Goal: Task Accomplishment & Management: Manage account settings

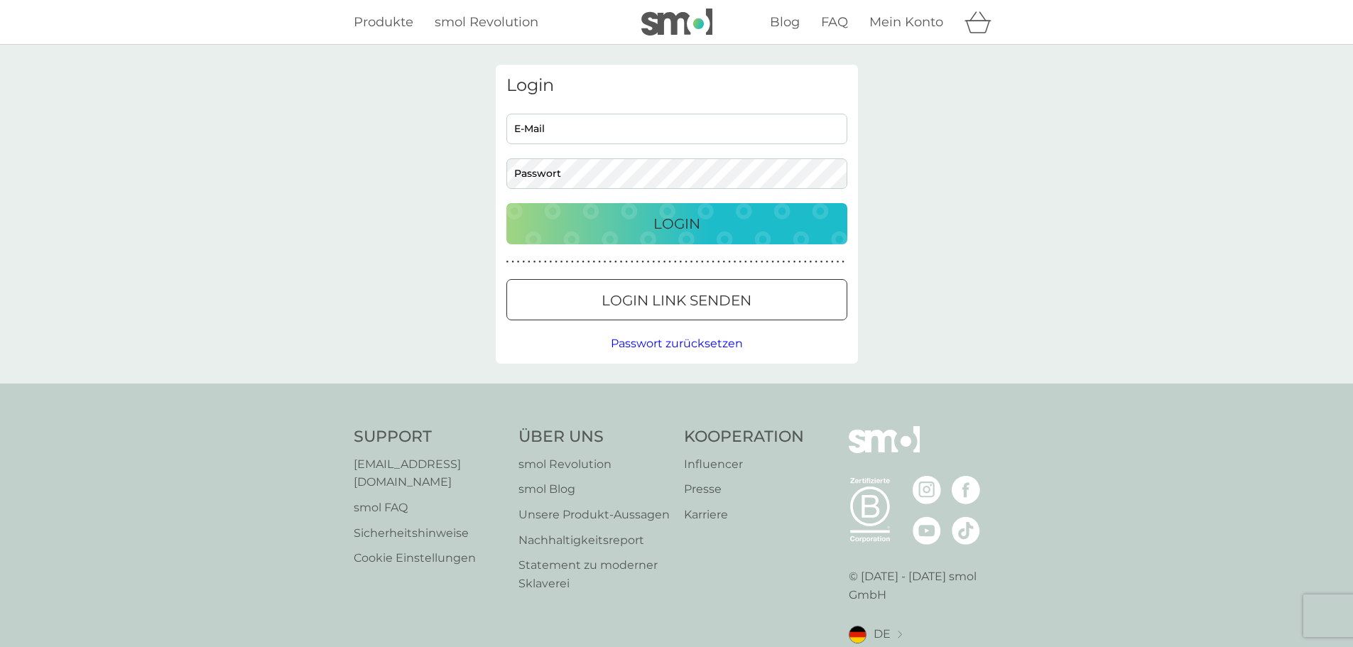
type input "[EMAIL_ADDRESS][DOMAIN_NAME]"
click at [708, 233] on div "Login" at bounding box center [677, 223] width 313 height 23
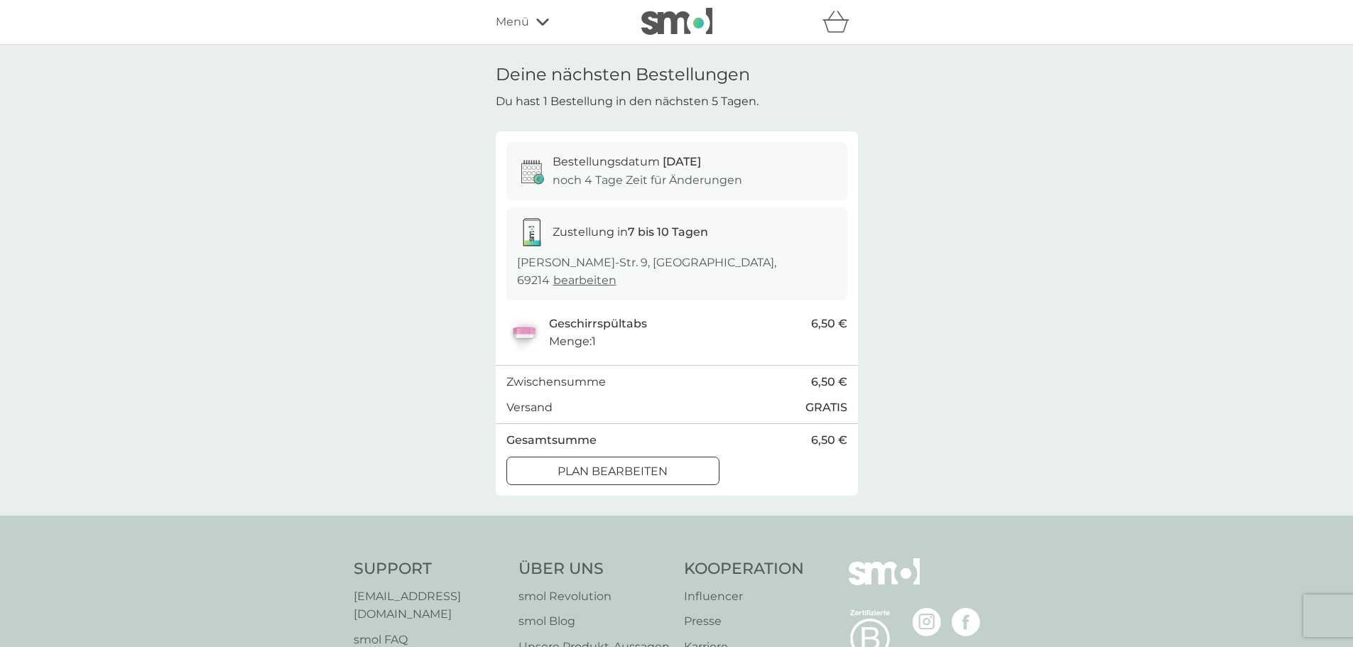
click at [631, 464] on div at bounding box center [612, 471] width 51 height 15
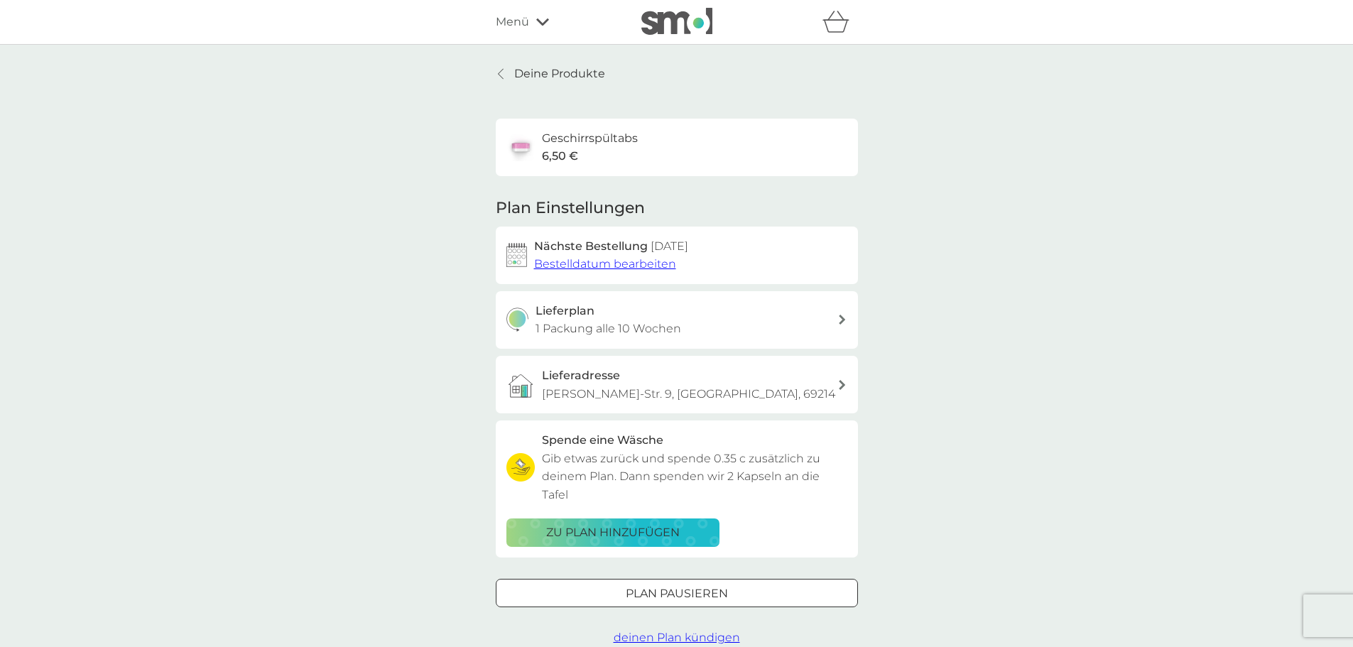
click at [641, 265] on span "Bestelldatum bearbeiten" at bounding box center [605, 263] width 142 height 13
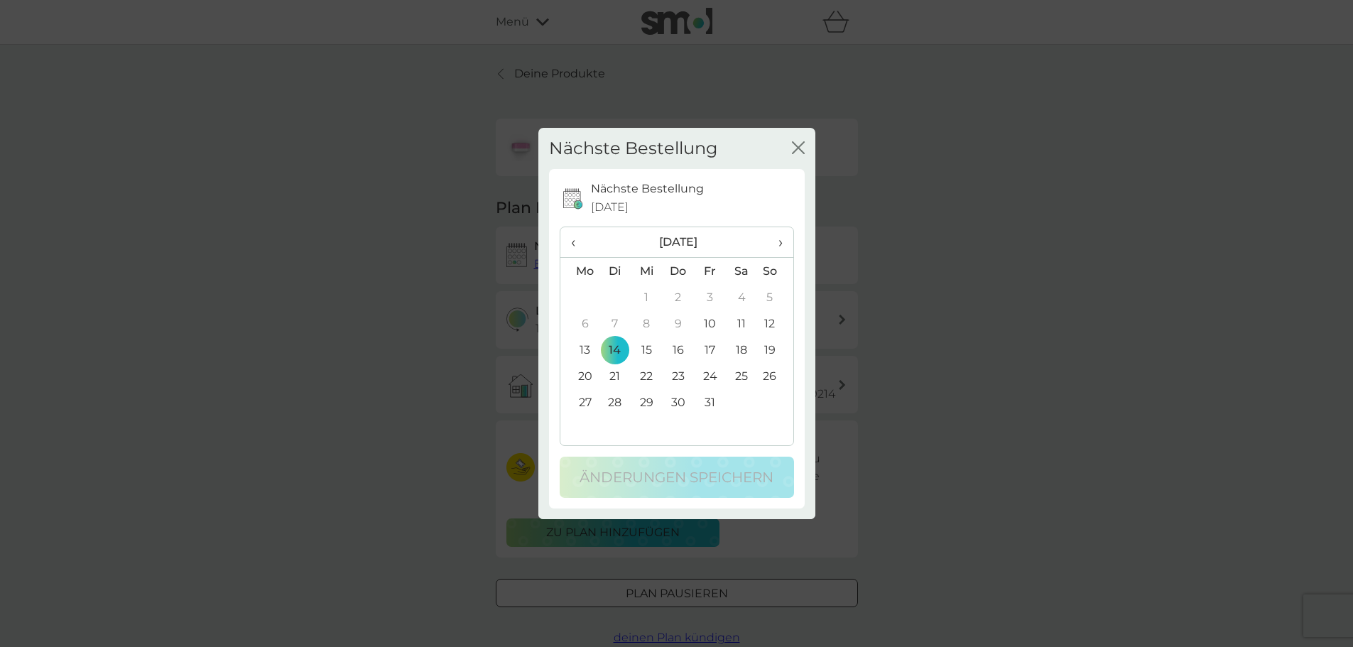
click at [780, 240] on span "›" at bounding box center [775, 242] width 14 height 30
click at [646, 375] on td "19" at bounding box center [646, 376] width 31 height 26
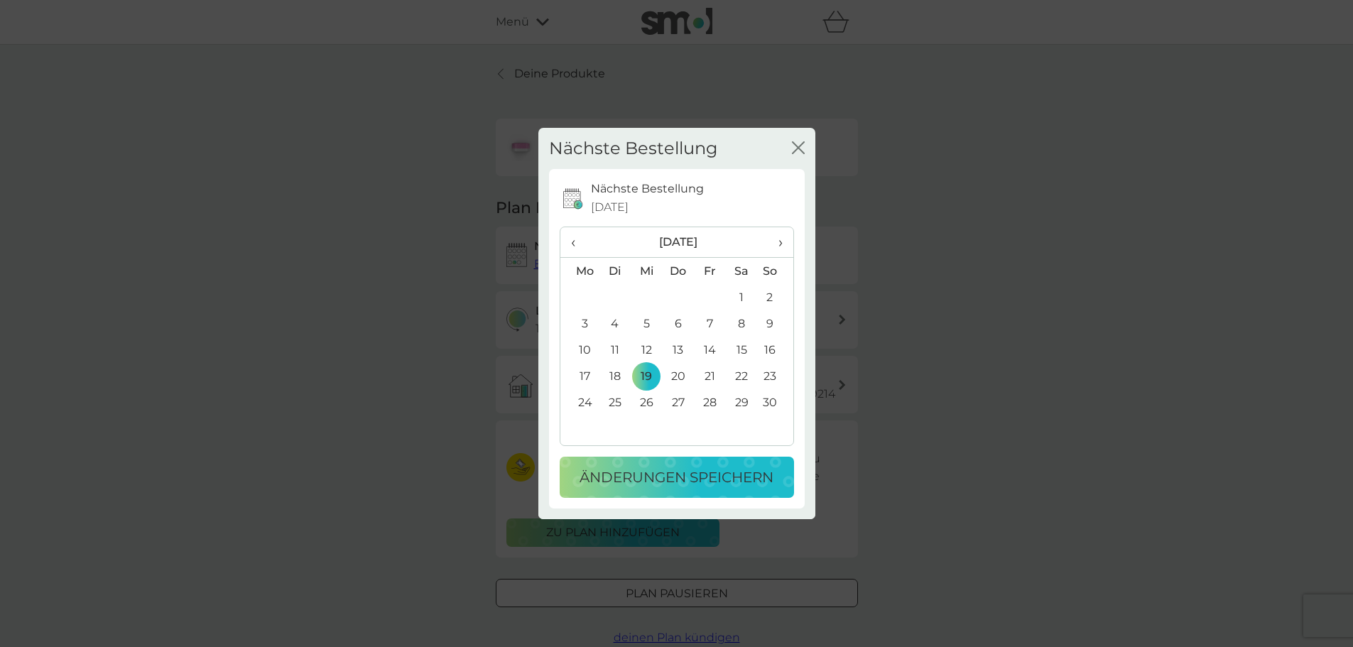
click at [587, 376] on td "17" at bounding box center [579, 376] width 39 height 26
click at [639, 478] on p "Änderungen speichern" at bounding box center [677, 477] width 194 height 23
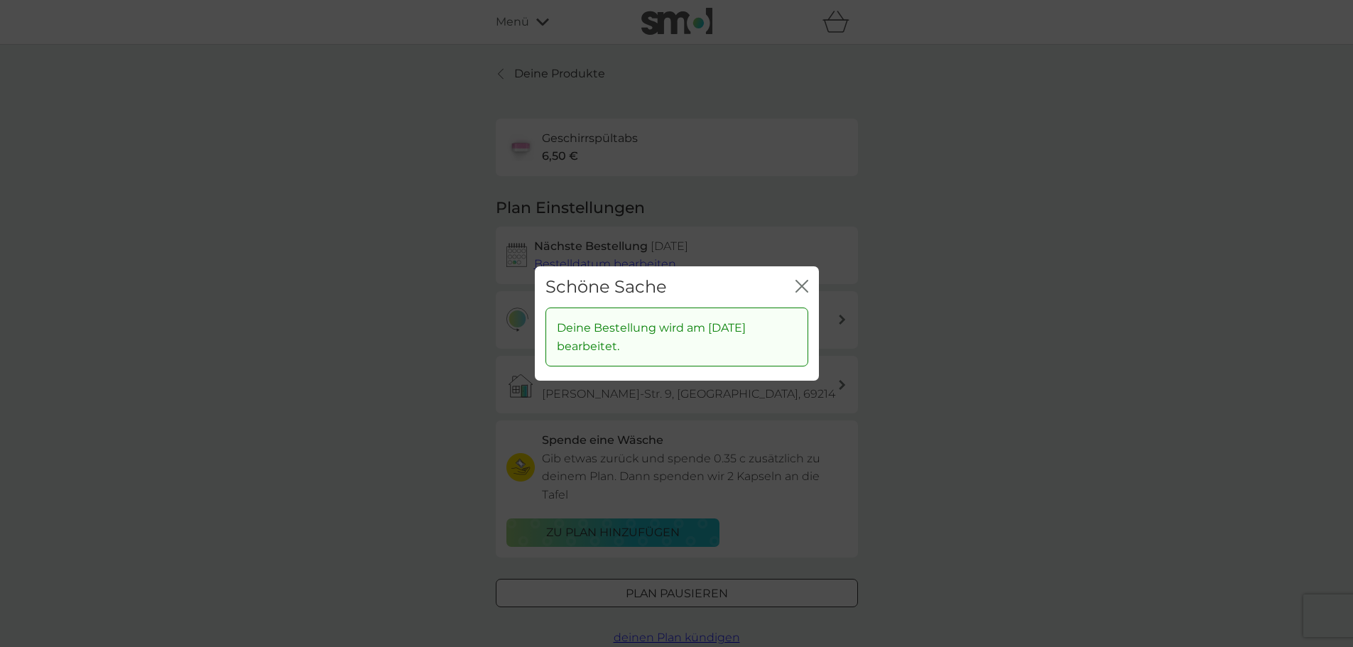
click at [796, 290] on icon "Schließen" at bounding box center [802, 286] width 13 height 13
